Goal: Task Accomplishment & Management: Manage account settings

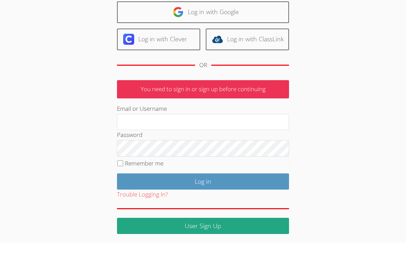
scroll to position [37, 0]
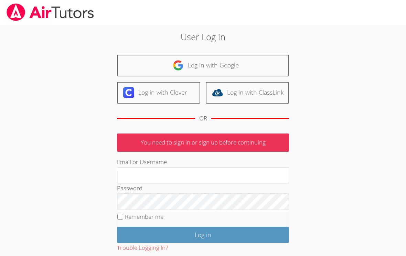
scroll to position [100, 0]
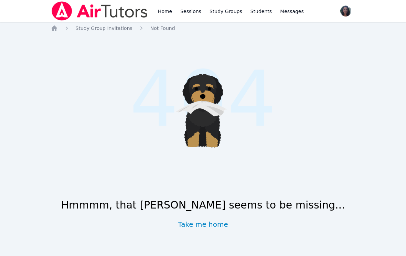
click at [219, 222] on link "Take me home" at bounding box center [203, 225] width 50 height 10
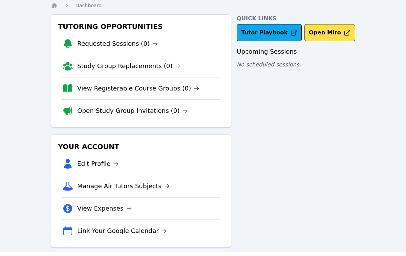
scroll to position [18, 0]
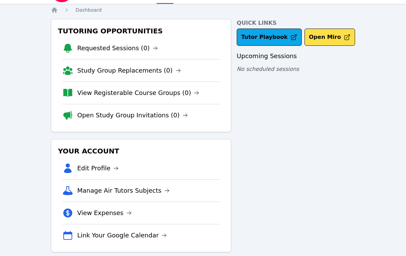
click at [156, 166] on li "Edit Profile" at bounding box center [141, 168] width 158 height 22
click at [98, 169] on link "Edit Profile" at bounding box center [98, 169] width 42 height 10
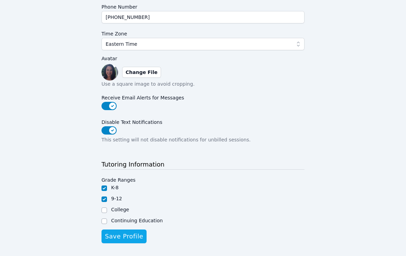
scroll to position [161, 0]
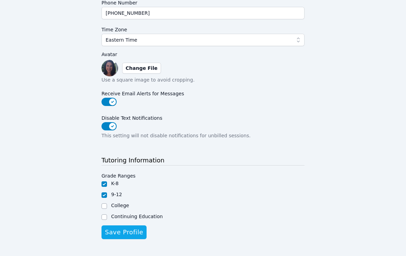
click at [135, 230] on span "Save Profile" at bounding box center [124, 233] width 38 height 10
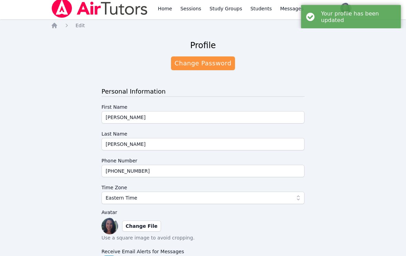
scroll to position [0, 0]
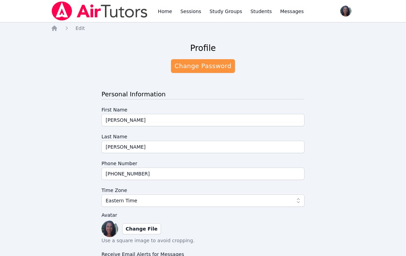
click at [349, 12] on span "button" at bounding box center [346, 10] width 15 height 15
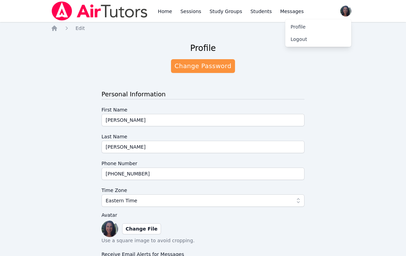
click at [372, 88] on div "Home Sessions Study Groups Students Messages Open user menu [PERSON_NAME] Profi…" at bounding box center [203, 214] width 406 height 428
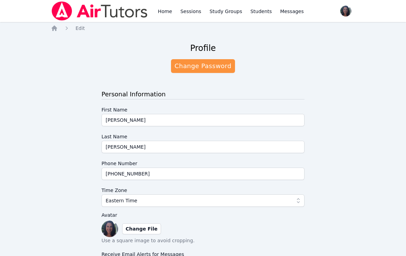
click at [57, 31] on icon "Breadcrumb" at bounding box center [54, 28] width 7 height 7
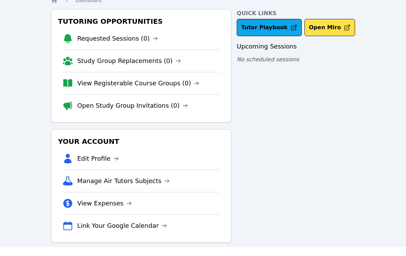
scroll to position [18, 0]
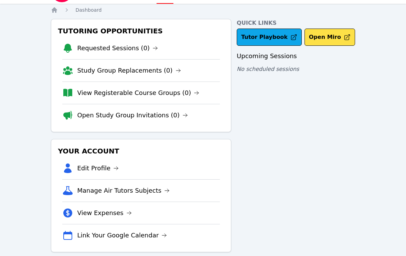
click at [197, 190] on li "Manage Air Tutors Subjects" at bounding box center [141, 190] width 158 height 22
click at [153, 189] on link "Manage Air Tutors Subjects" at bounding box center [123, 191] width 93 height 10
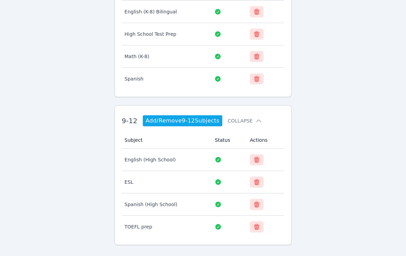
scroll to position [120, 0]
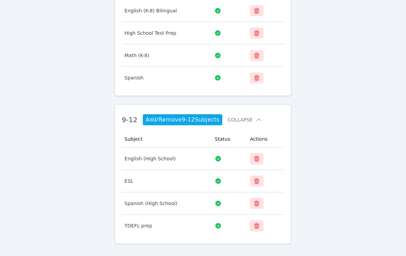
click at [207, 120] on link "Add/Remove 9-12 Subjects" at bounding box center [183, 119] width 80 height 11
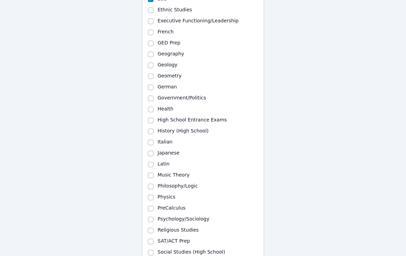
scroll to position [293, 0]
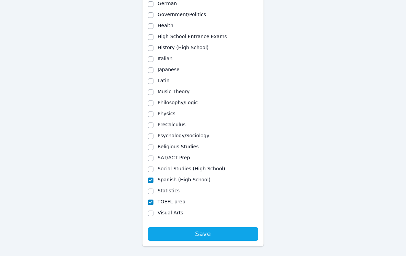
click at [245, 231] on span "Save" at bounding box center [203, 234] width 103 height 10
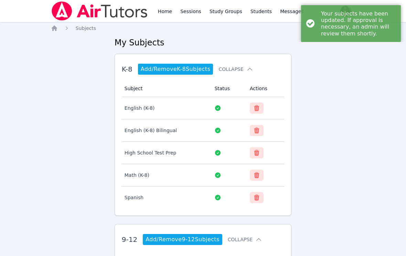
click at [57, 31] on icon "Breadcrumb" at bounding box center [54, 28] width 7 height 7
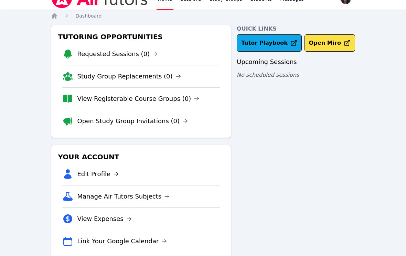
scroll to position [18, 0]
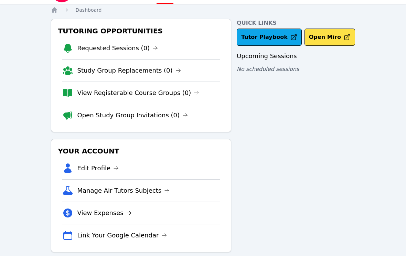
click at [75, 239] on li "Link Your Google Calendar" at bounding box center [141, 235] width 158 height 22
click at [97, 233] on link "Link Your Google Calendar" at bounding box center [122, 236] width 90 height 10
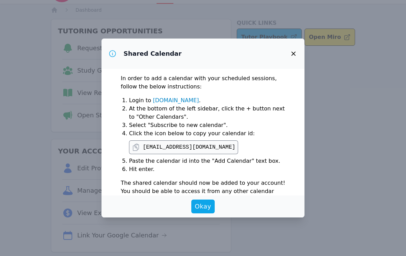
click at [297, 51] on icon "button" at bounding box center [294, 54] width 8 height 8
